Goal: Task Accomplishment & Management: Use online tool/utility

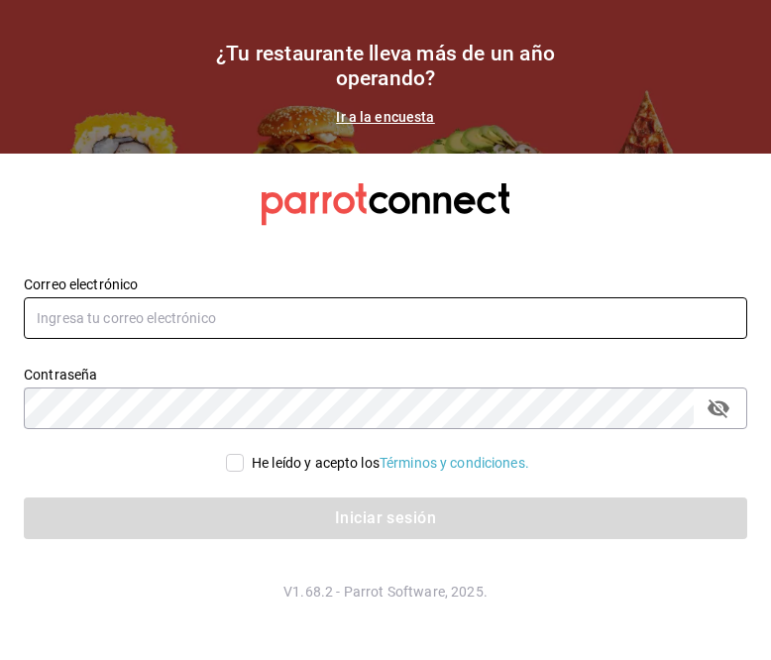
type input "[EMAIL_ADDRESS][DOMAIN_NAME]"
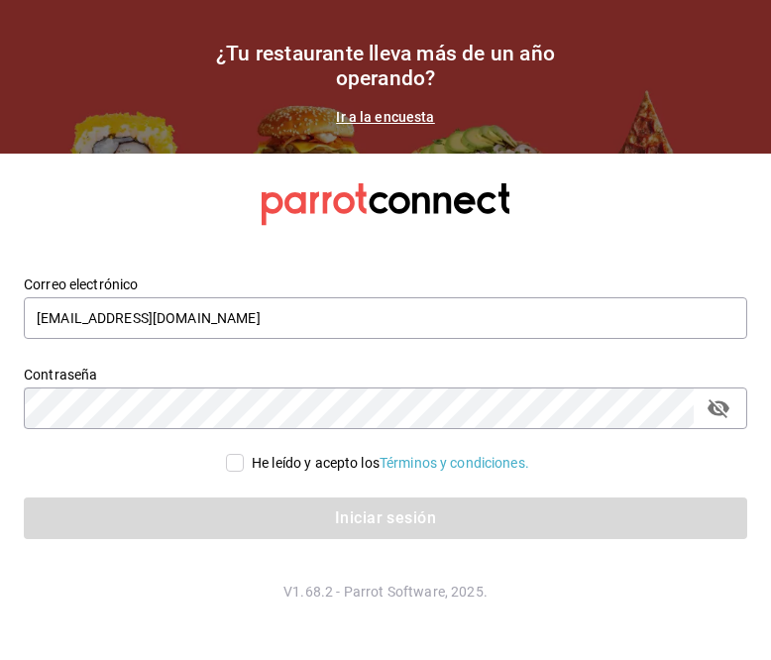
click at [231, 458] on input "He leído y acepto los Términos y condiciones." at bounding box center [235, 463] width 18 height 18
checkbox input "true"
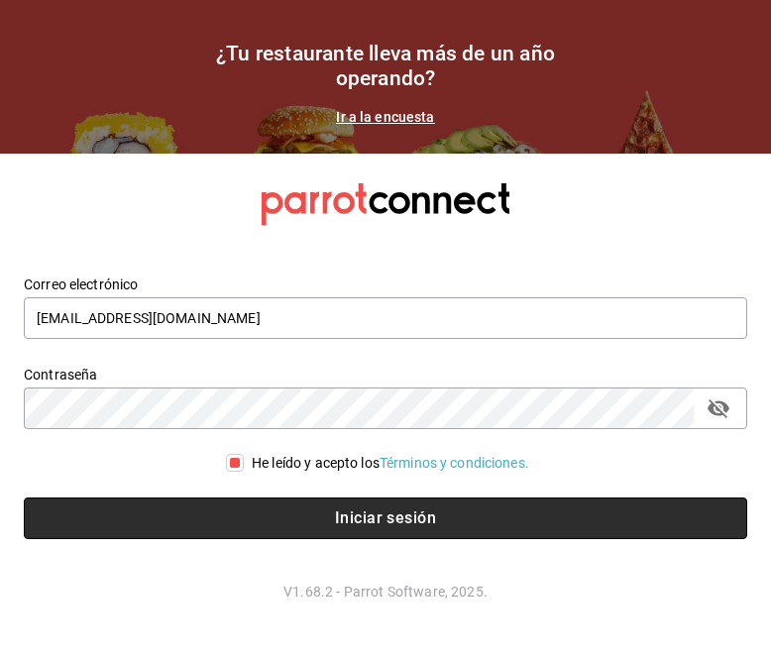
click at [262, 514] on button "Iniciar sesión" at bounding box center [385, 518] width 723 height 42
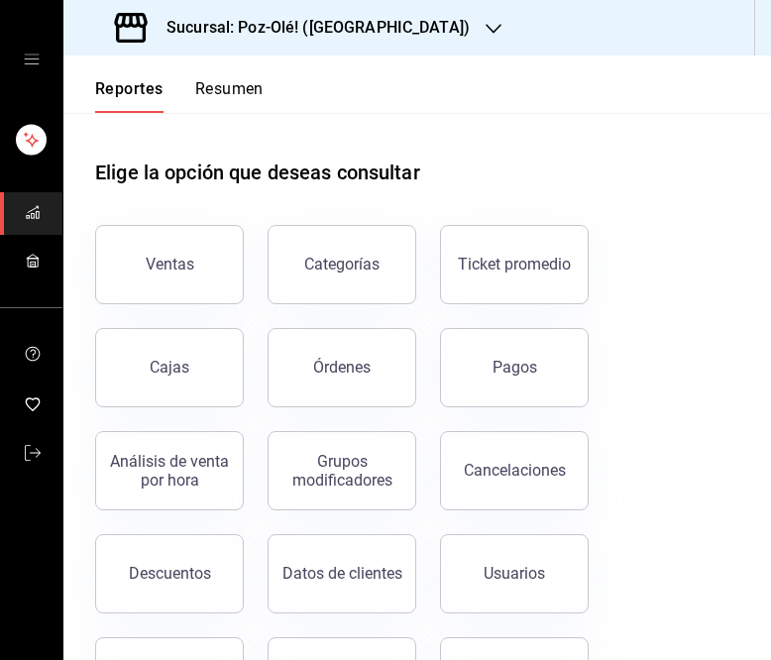
click at [36, 254] on icon "mailbox folders" at bounding box center [33, 261] width 16 height 16
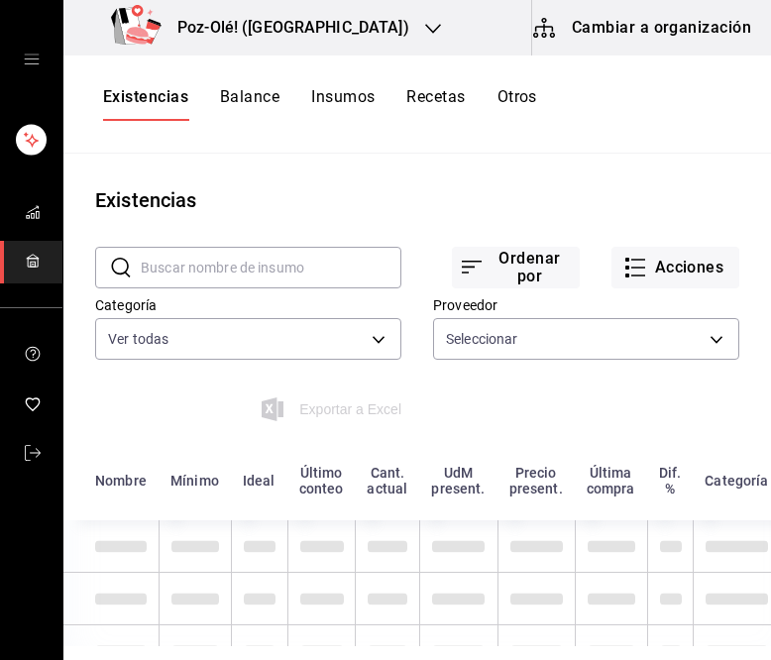
click at [676, 43] on button "Cambiar a organización" at bounding box center [643, 27] width 223 height 55
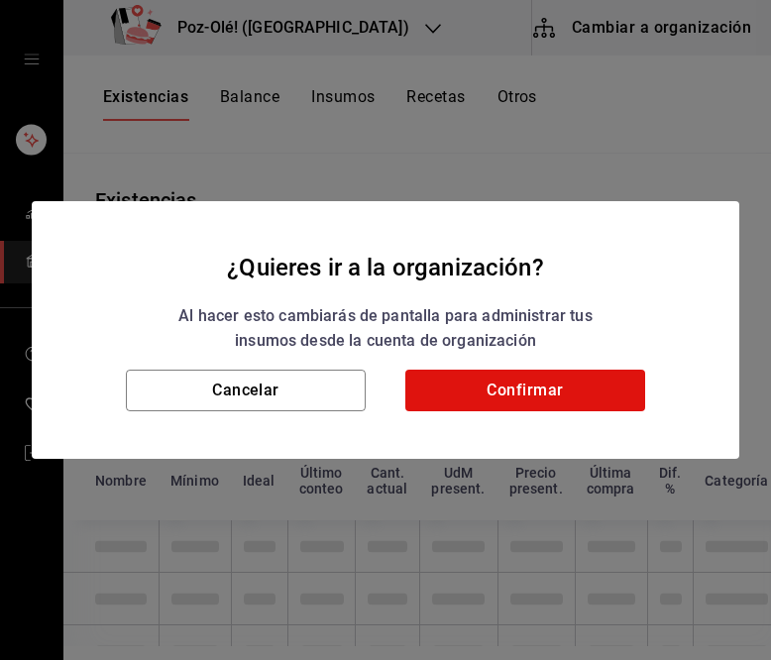
type input "48d44c5a-e461-48d4-aff9-0664819c2ea3,a25d6bbc-ab57-4387-85d6-398f9db57e81,dec80…"
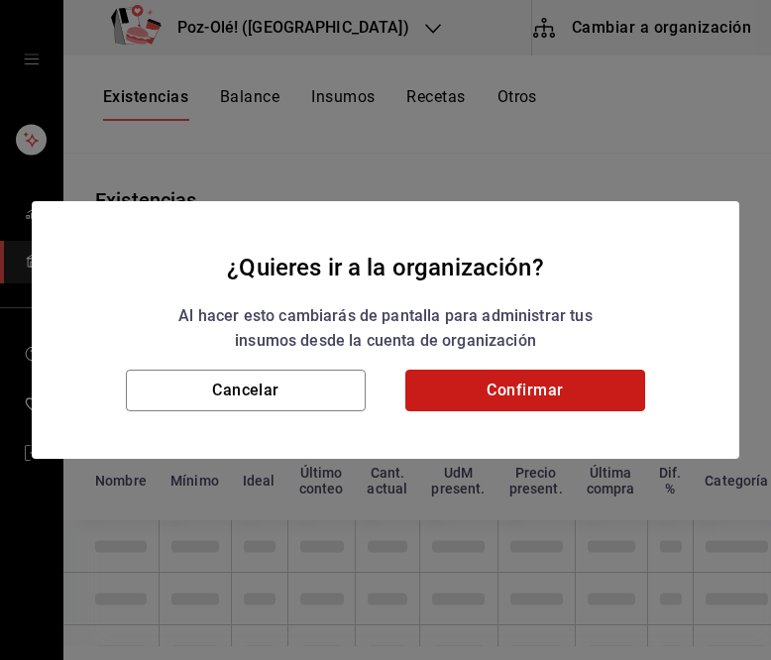
click at [533, 399] on button "Confirmar" at bounding box center [525, 390] width 240 height 42
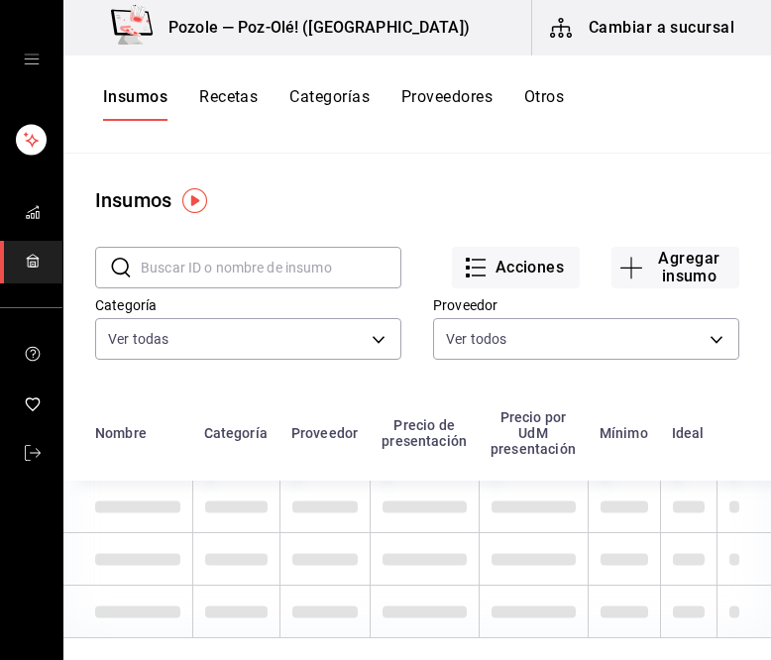
click at [542, 97] on button "Otros" at bounding box center [544, 104] width 40 height 34
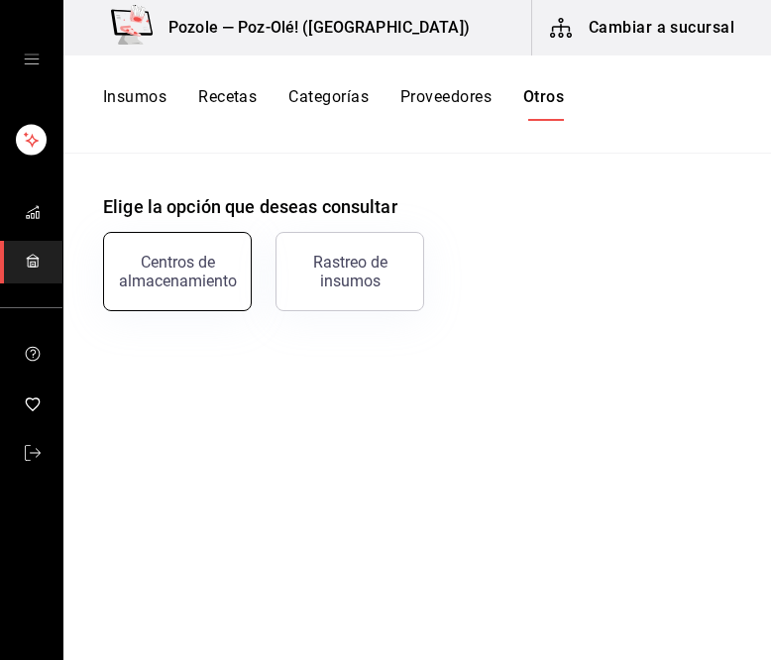
click at [203, 267] on div "Centros de almacenamiento" at bounding box center [177, 272] width 123 height 38
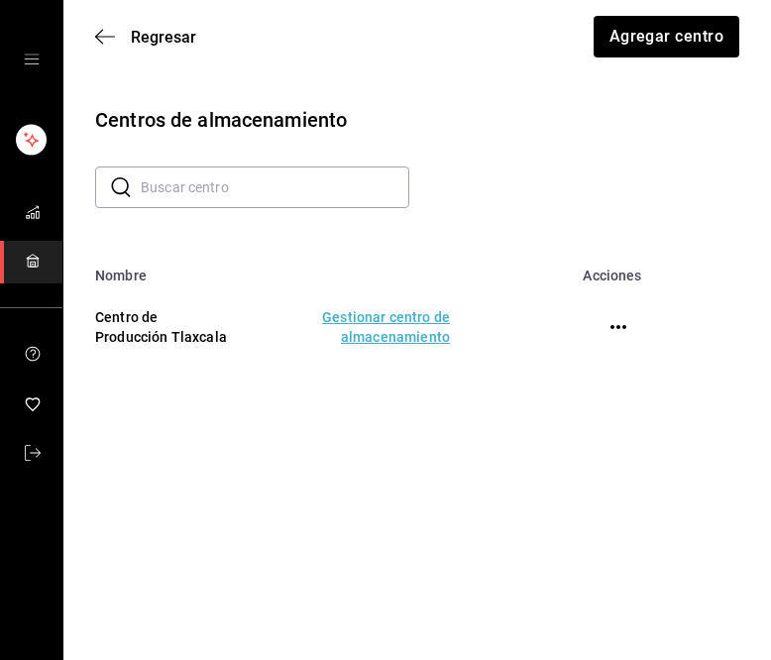
click at [400, 324] on td "Gestionar centro de almacenamiento" at bounding box center [363, 326] width 221 height 87
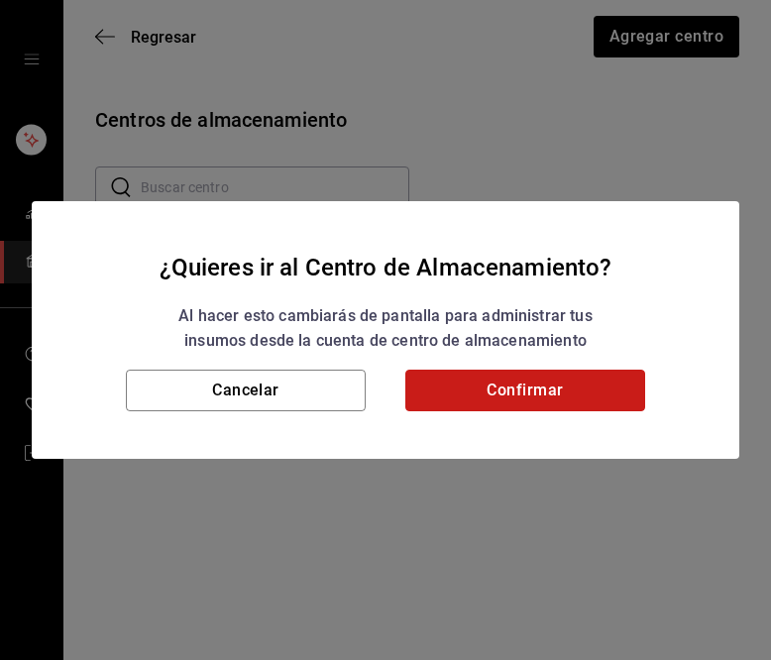
click at [460, 376] on button "Confirmar" at bounding box center [525, 390] width 240 height 42
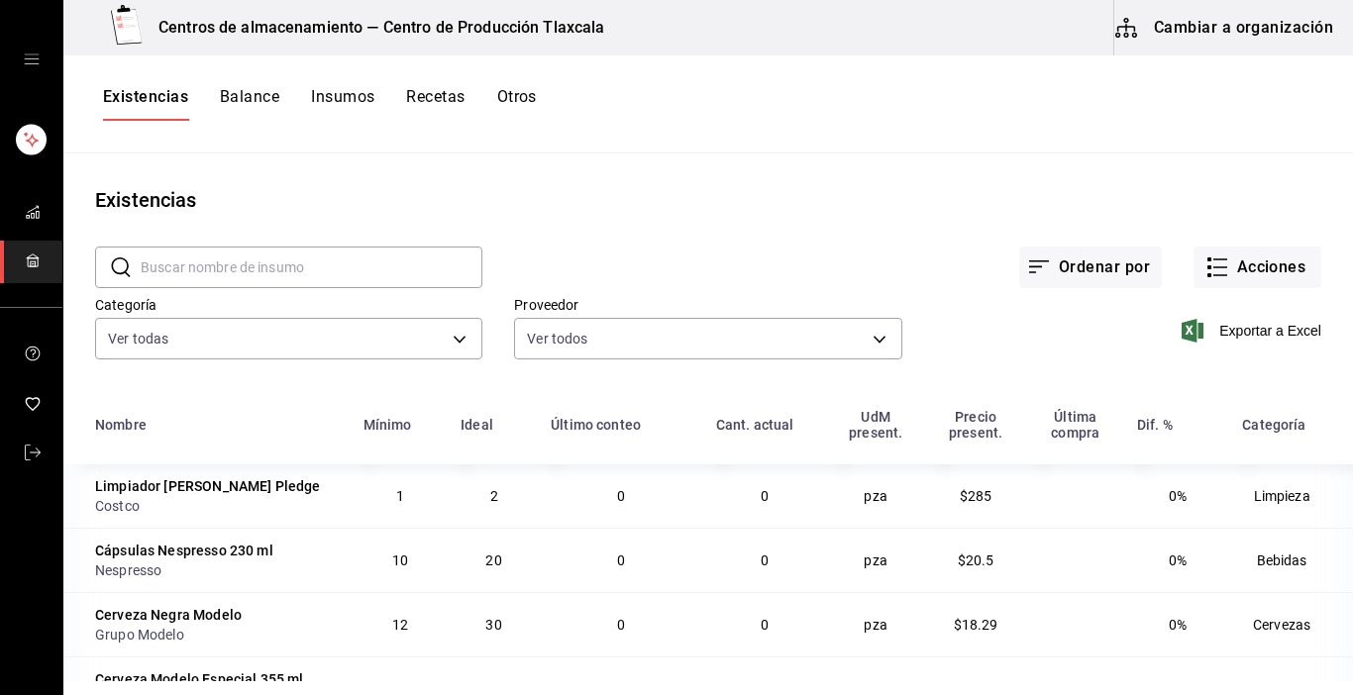
click at [256, 260] on input "text" at bounding box center [312, 268] width 342 height 40
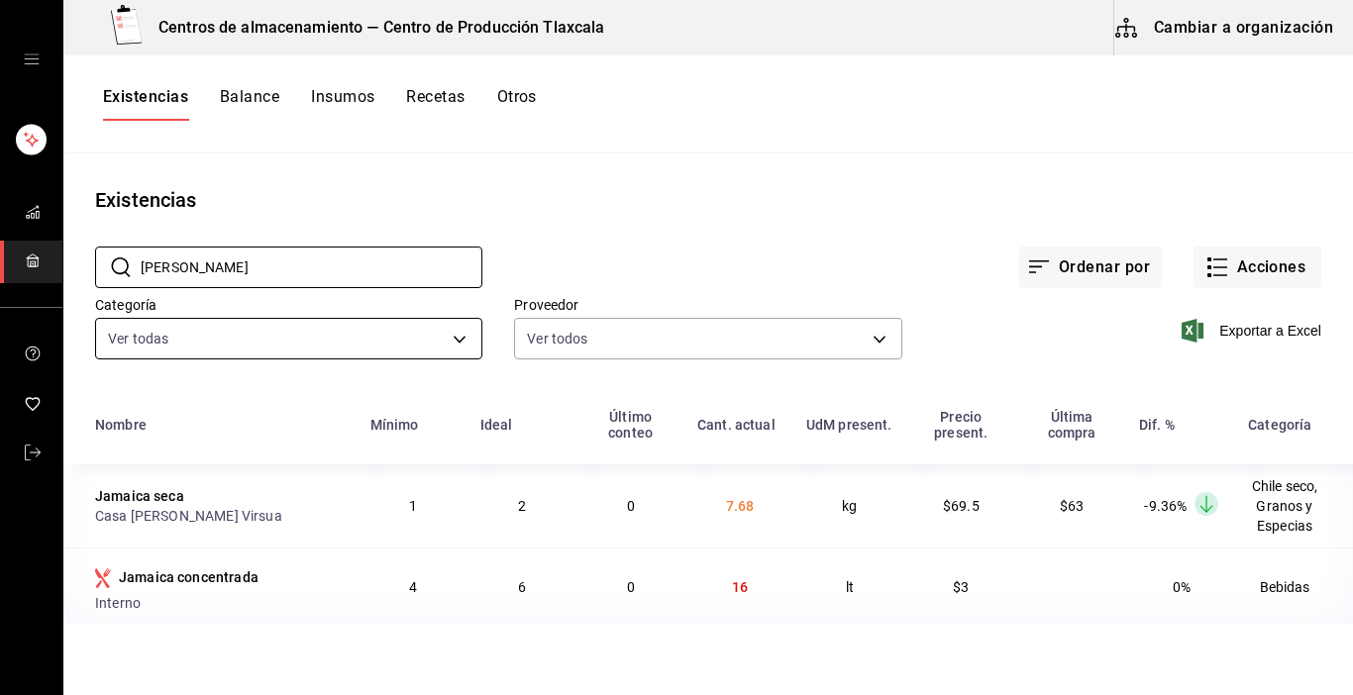
type input "J"
type input "d"
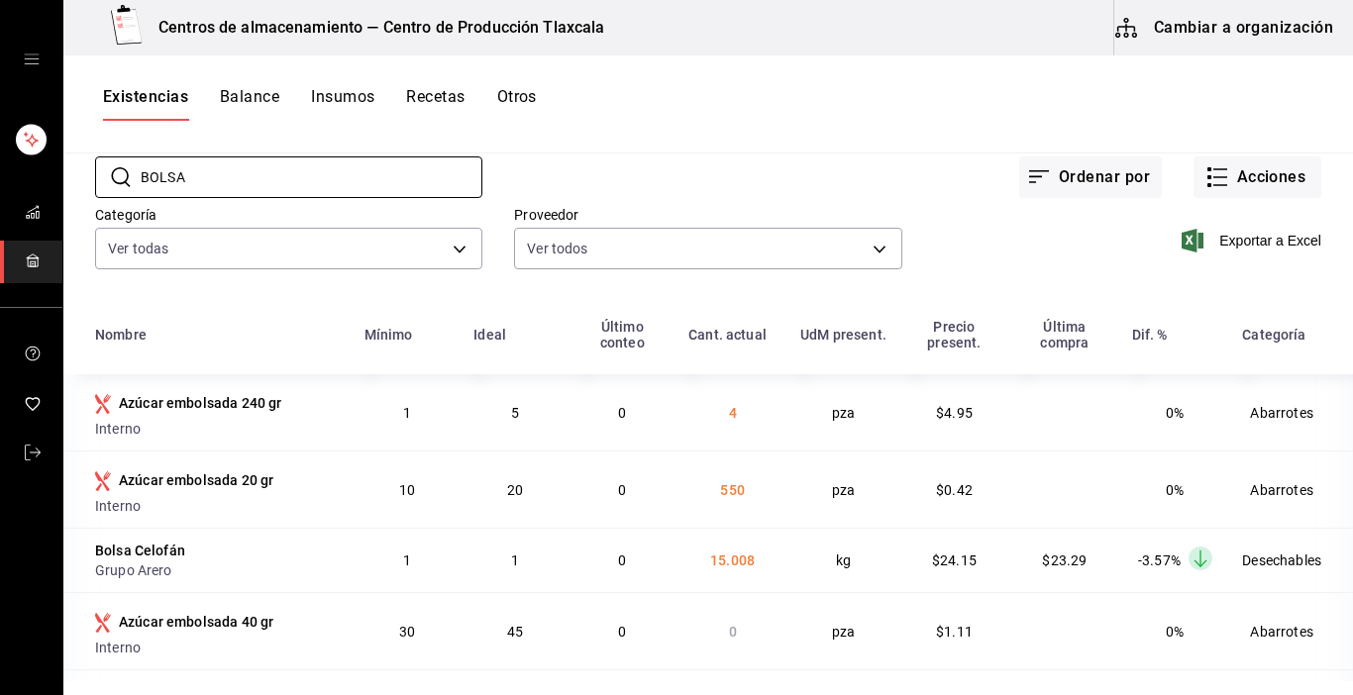
scroll to position [45, 0]
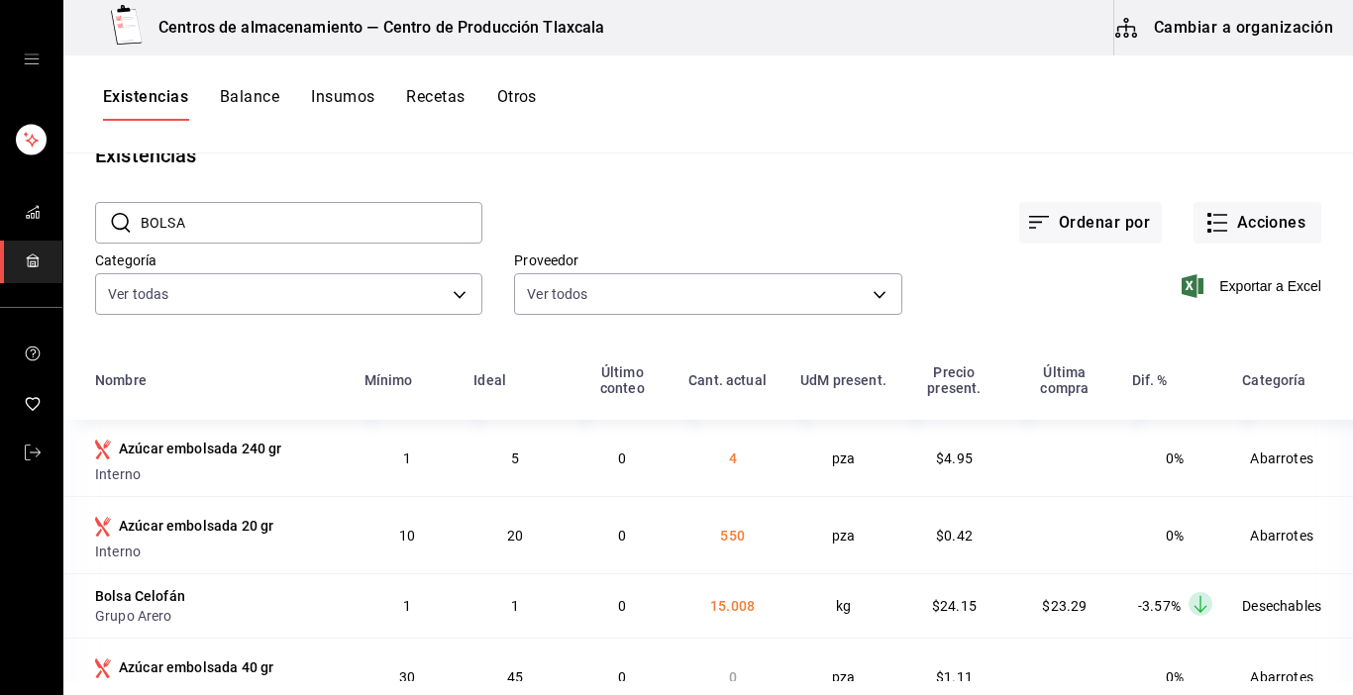
click at [318, 217] on input "BOLSA" at bounding box center [312, 223] width 342 height 40
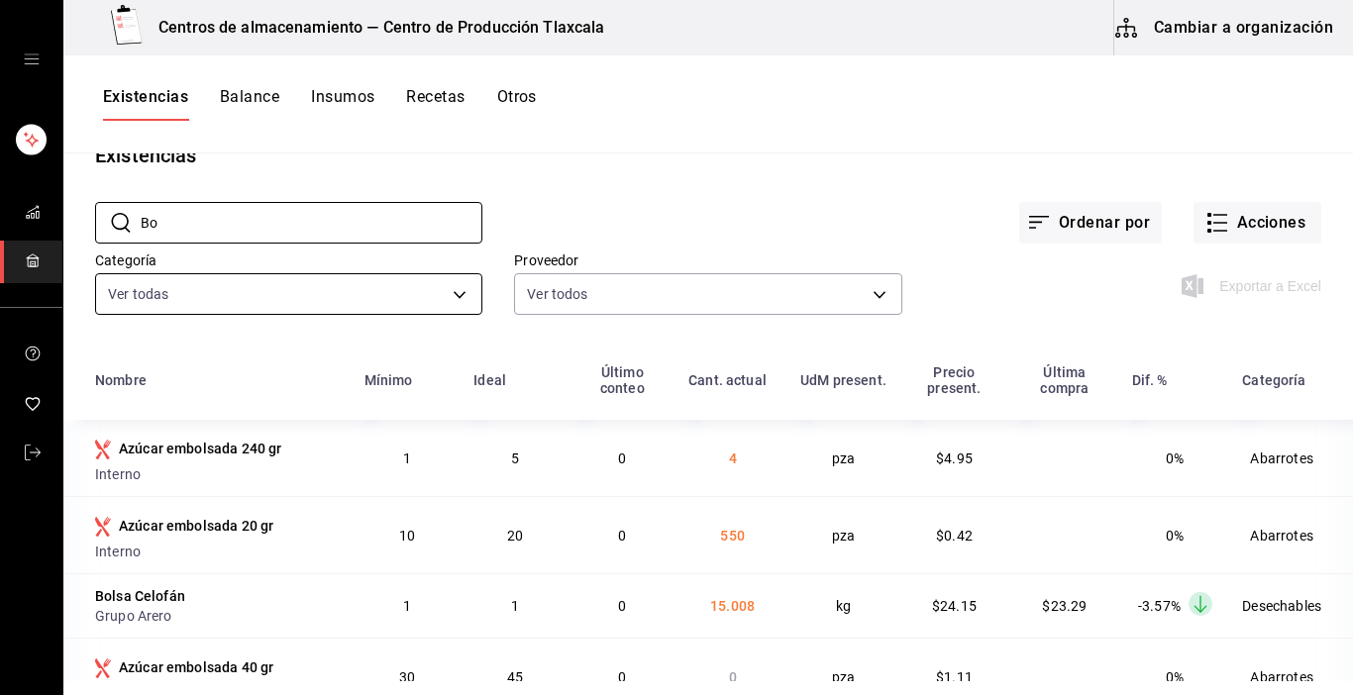
type input "B"
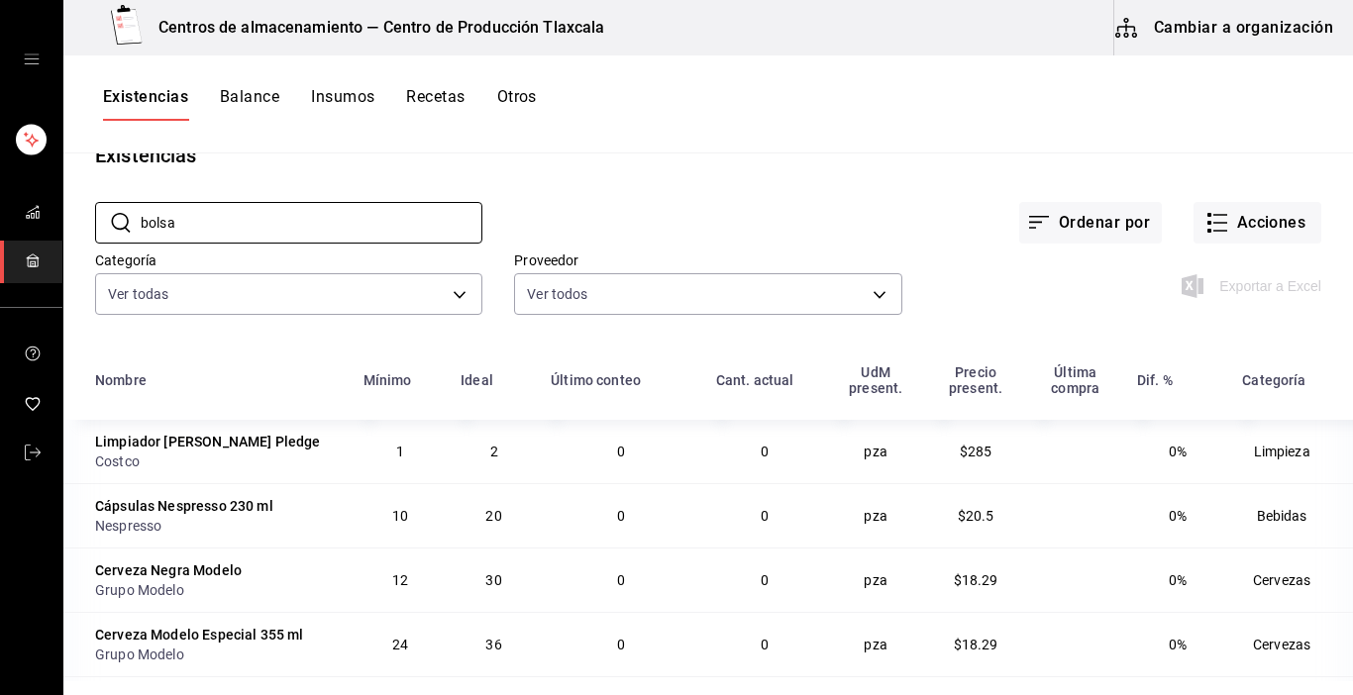
type input "bolsa"
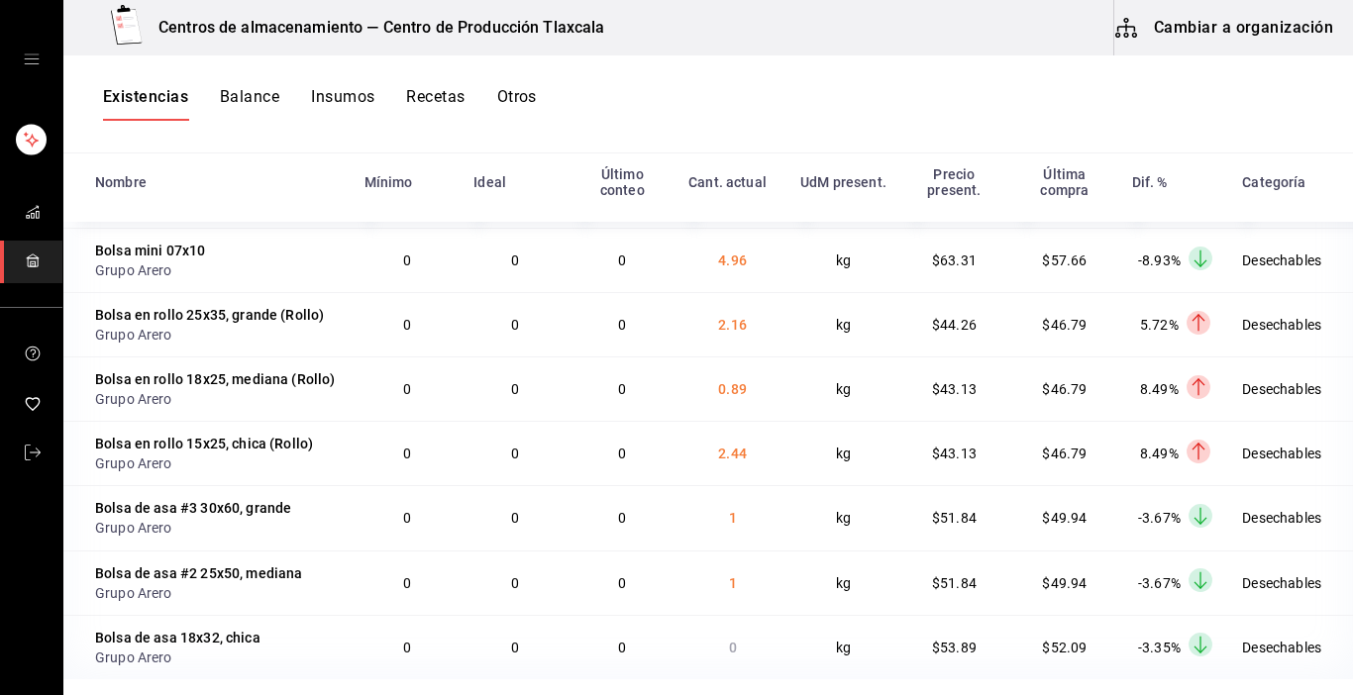
scroll to position [792, 0]
